Goal: Task Accomplishment & Management: Use online tool/utility

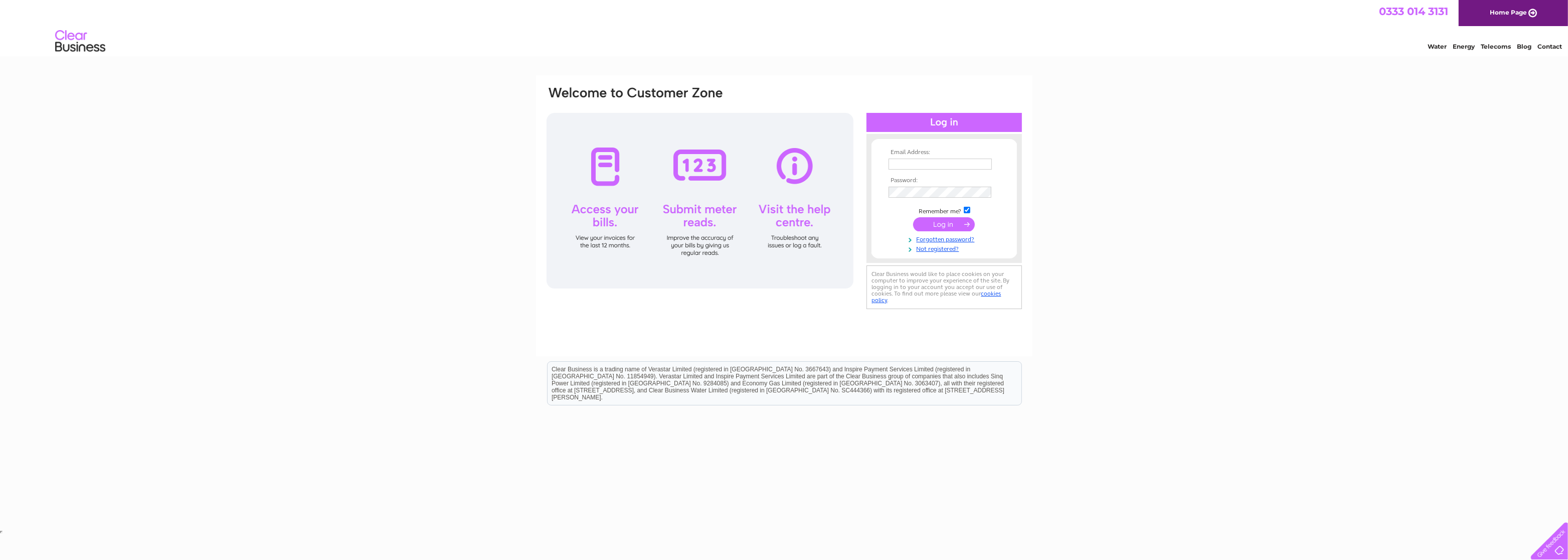
type input "Shy@lakselectric.co.uk"
click at [931, 224] on input "submit" at bounding box center [943, 224] width 62 height 14
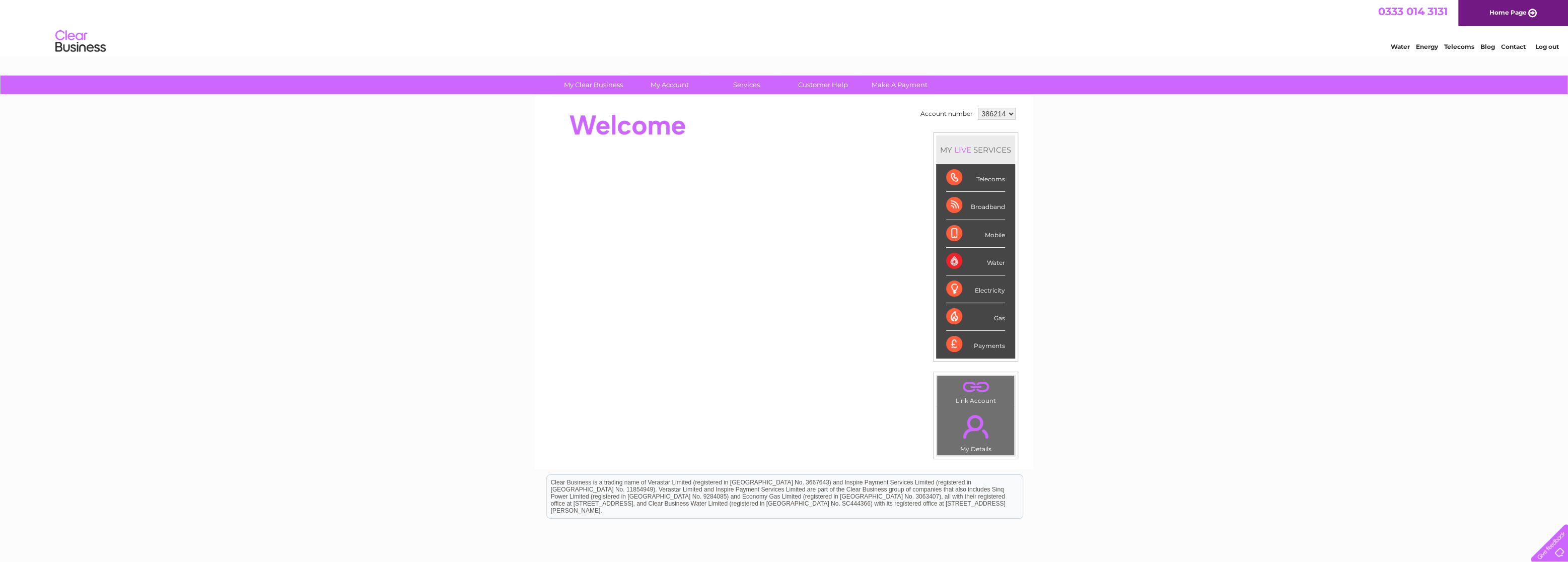
click at [984, 294] on div "Electricity" at bounding box center [975, 289] width 59 height 27
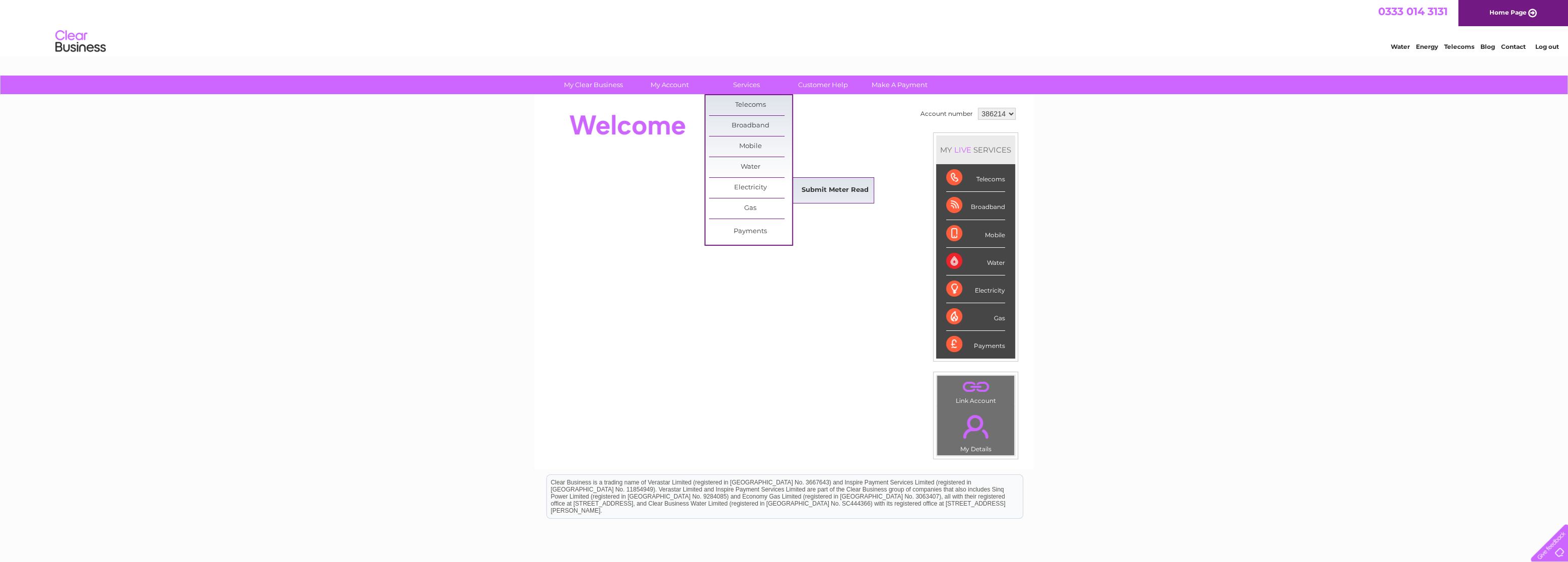
click at [812, 193] on link "Submit Meter Read" at bounding box center [835, 191] width 83 height 20
